Goal: Find specific page/section: Find specific page/section

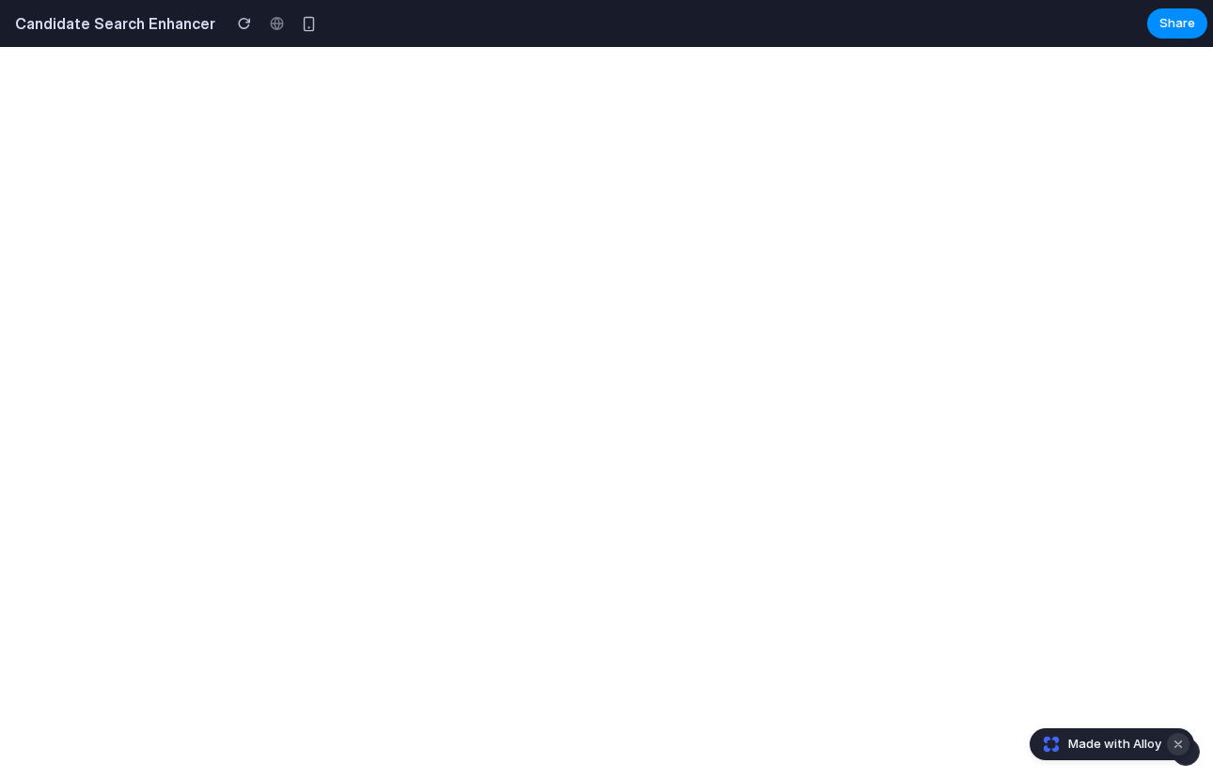
click at [1172, 741] on button "Dismiss watermark" at bounding box center [1178, 744] width 23 height 23
click at [1181, 744] on button "Dismiss watermark" at bounding box center [1178, 744] width 23 height 23
